Goal: Communication & Community: Answer question/provide support

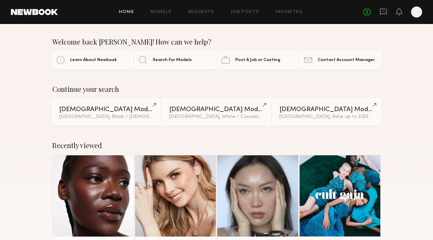
click at [386, 7] on div "No fees up to $5,000 C" at bounding box center [393, 12] width 59 height 11
click at [384, 10] on icon at bounding box center [384, 12] width 8 height 8
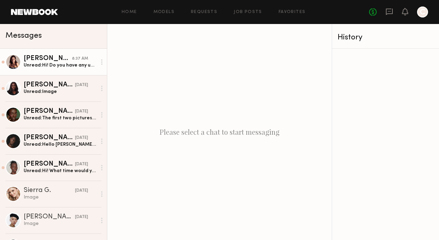
click at [41, 64] on div "Unread: Hi! Do you have any updates?" at bounding box center [60, 65] width 73 height 7
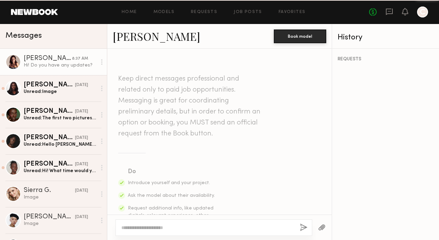
scroll to position [867, 0]
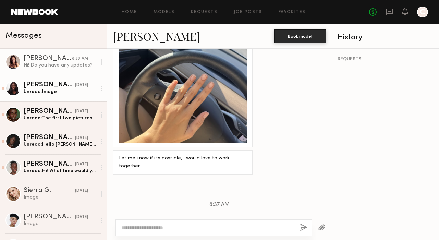
click at [53, 96] on link "Kristine G. 10/11/2025 Unread: Image" at bounding box center [53, 88] width 107 height 26
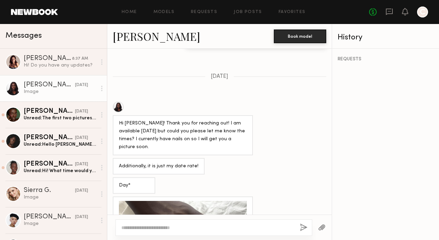
scroll to position [449, 0]
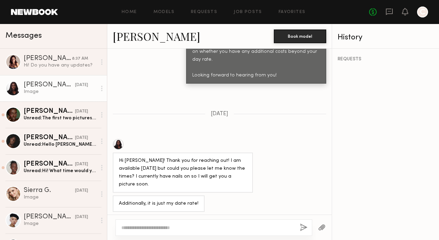
click at [143, 35] on link "Kristine G." at bounding box center [156, 36] width 87 height 15
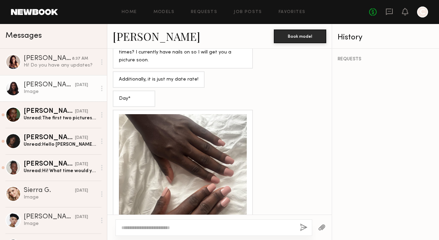
scroll to position [514, 0]
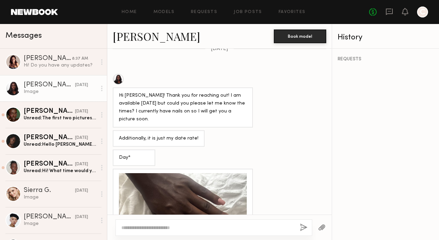
click at [219, 173] on div at bounding box center [183, 237] width 128 height 128
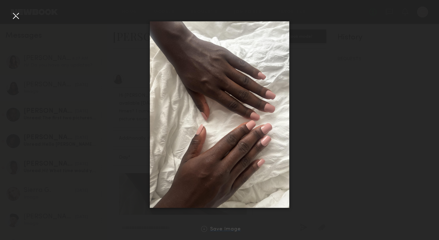
click at [234, 228] on div "Save Image" at bounding box center [225, 229] width 31 height 5
click at [15, 16] on div at bounding box center [15, 15] width 11 height 11
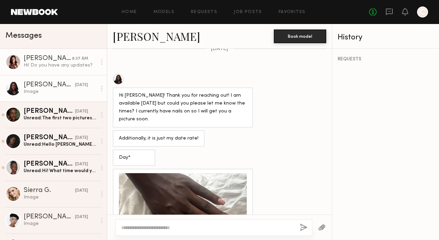
click at [39, 60] on div "Sofi S." at bounding box center [48, 58] width 48 height 7
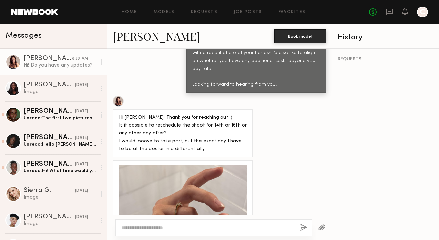
scroll to position [440, 0]
click at [196, 226] on textarea at bounding box center [207, 227] width 173 height 7
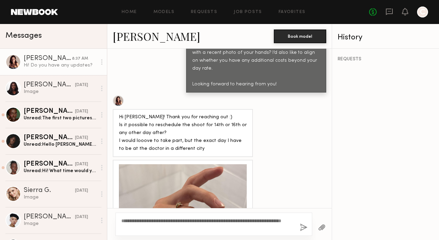
type textarea "**********"
click at [306, 227] on button "button" at bounding box center [304, 227] width 8 height 9
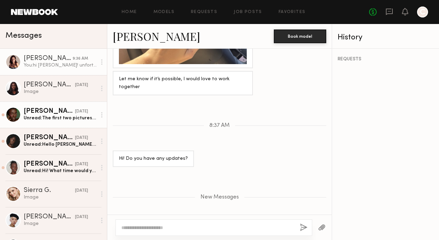
click at [68, 115] on div "Unread: The first two pictures are the same hand. One is with a back makeup tou…" at bounding box center [60, 118] width 73 height 7
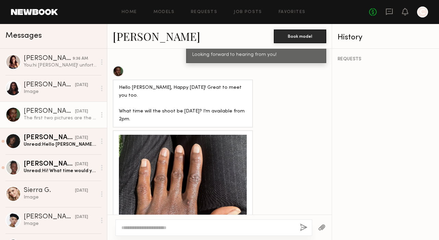
scroll to position [460, 0]
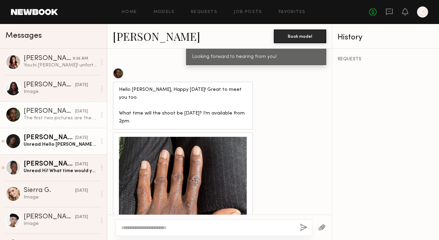
click at [74, 146] on div "Unread: Hello Carol, Thank you for reaching out! I do have full availability on…" at bounding box center [60, 144] width 73 height 7
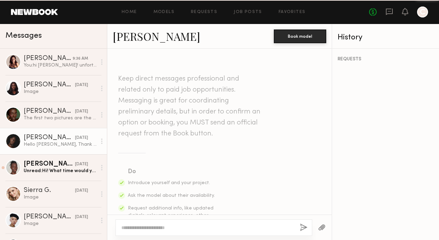
scroll to position [409, 0]
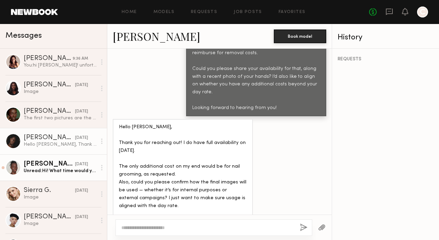
click at [75, 161] on div "10/10/2025" at bounding box center [81, 164] width 13 height 7
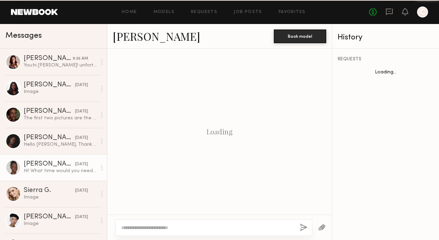
scroll to position [338, 0]
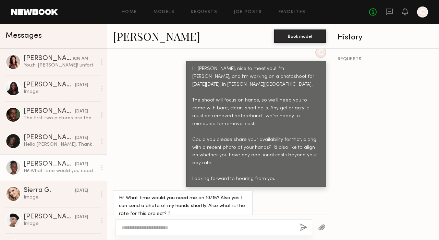
click at [201, 229] on textarea at bounding box center [207, 227] width 173 height 7
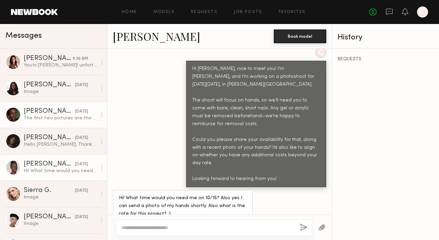
click at [53, 119] on div "The first two pictures are the same hand. One is with a back makeup touchup I d…" at bounding box center [60, 118] width 73 height 7
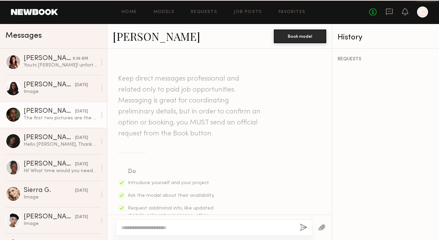
scroll to position [819, 0]
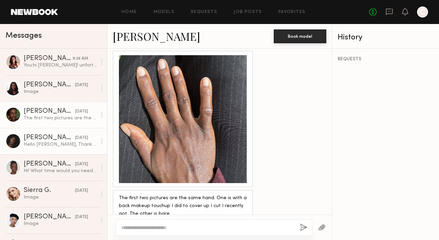
click at [54, 142] on div "Hello Carol, Thank you for reaching out! I do have full availability on October…" at bounding box center [60, 144] width 73 height 7
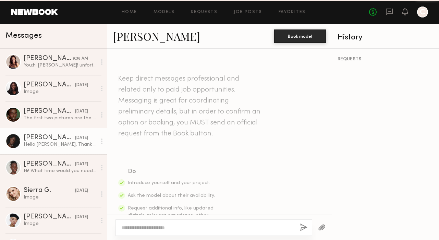
scroll to position [409, 0]
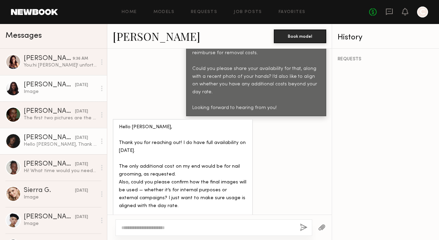
click at [52, 92] on div "Image" at bounding box center [60, 91] width 73 height 7
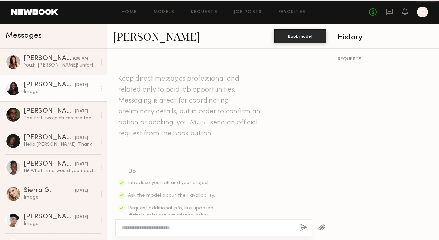
scroll to position [573, 0]
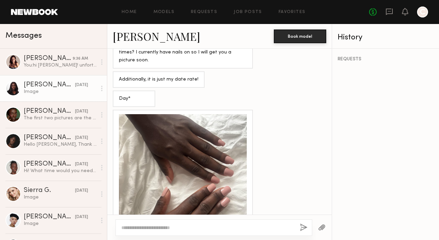
click at [178, 116] on div at bounding box center [183, 178] width 128 height 128
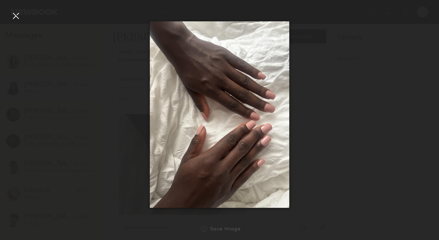
click at [366, 46] on div at bounding box center [219, 114] width 439 height 207
drag, startPoint x: 7, startPoint y: 21, endPoint x: 22, endPoint y: 16, distance: 15.0
click at [22, 16] on div at bounding box center [219, 114] width 439 height 207
click at [18, 16] on div at bounding box center [15, 15] width 11 height 11
